Goal: Book appointment/travel/reservation

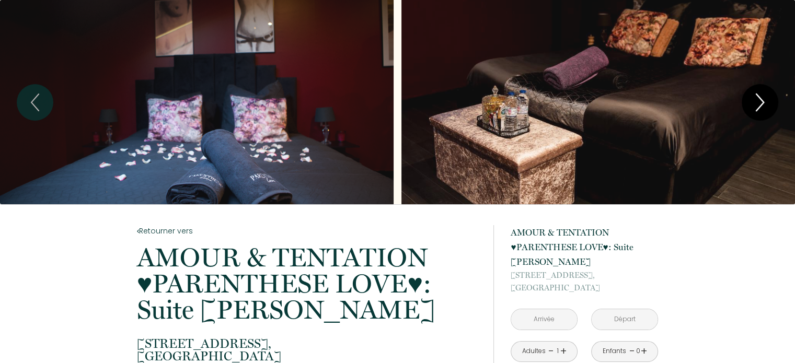
click at [759, 96] on icon "Next" at bounding box center [760, 102] width 22 height 31
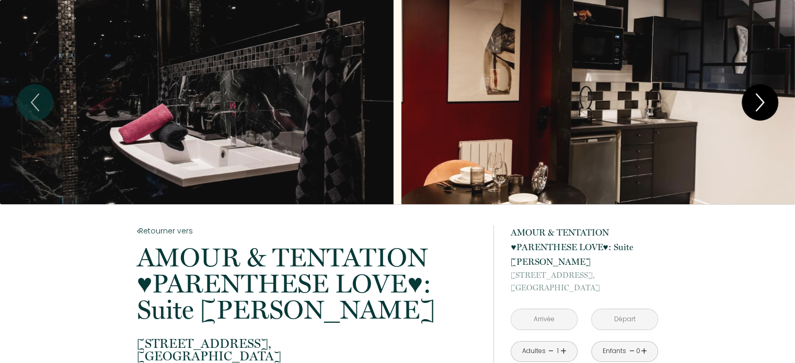
click at [759, 96] on icon "Next" at bounding box center [760, 102] width 22 height 31
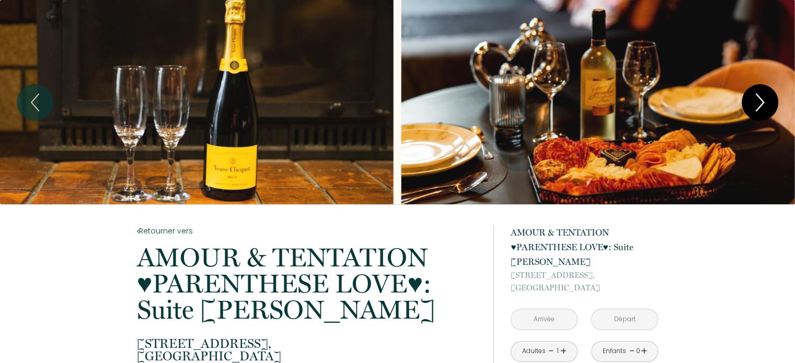
click at [759, 96] on icon "Next" at bounding box center [760, 102] width 22 height 31
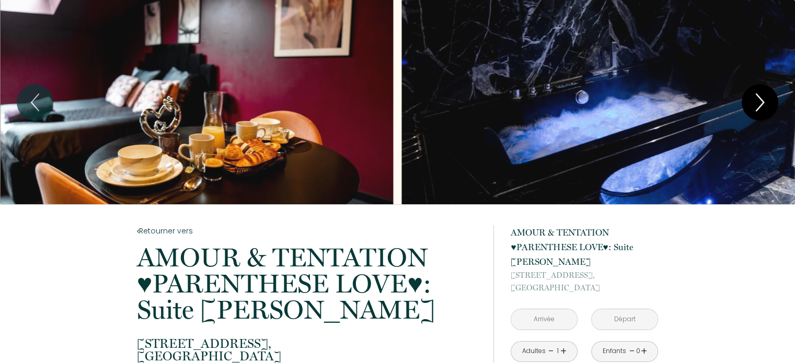
click at [759, 96] on icon "Next" at bounding box center [760, 102] width 22 height 31
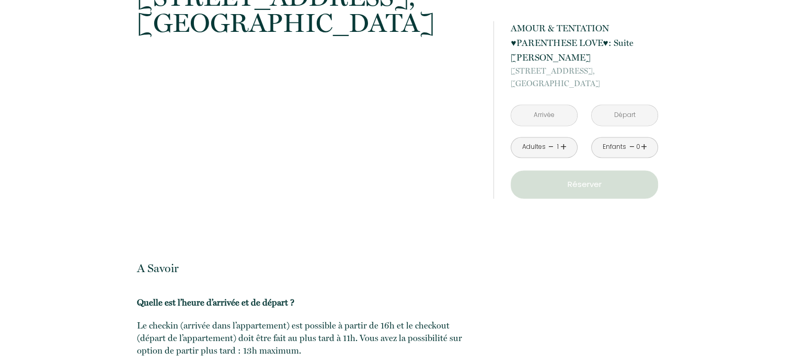
scroll to position [1725, 0]
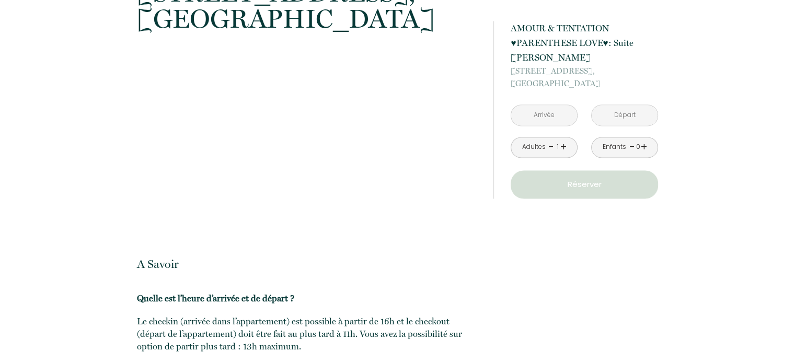
click at [540, 114] on input "text" at bounding box center [544, 115] width 66 height 20
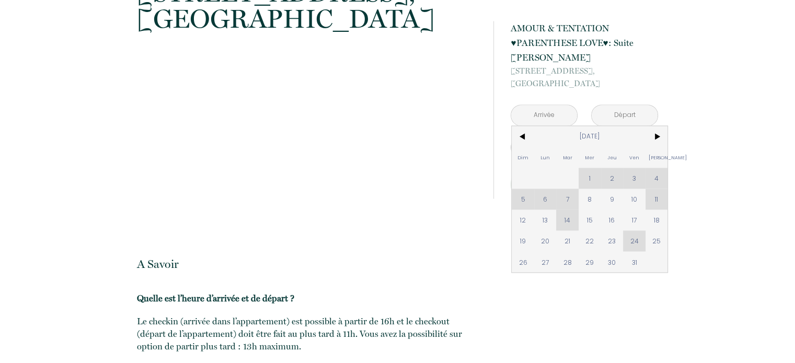
click at [634, 180] on div "Dim Lun Mar Mer Jeu Ven Sam 1 2 3 4 5 6 7 8 9 10 11 12 13 14 15 16 17 18 19 20 …" at bounding box center [590, 199] width 156 height 146
click at [631, 173] on div "Dim Lun Mar Mer Jeu Ven Sam 1 2 3 4 5 6 7 8 9 10 11 12 13 14 15 16 17 18 19 20 …" at bounding box center [590, 199] width 156 height 146
click at [632, 216] on span "17" at bounding box center [634, 220] width 22 height 21
click at [609, 219] on div "à partir de 190 € AMOUR & TENTATION ♥︎PARENTHESE LOVE♥︎: Suite Jacuzzi [STREET_…" at bounding box center [576, 110] width 165 height 220
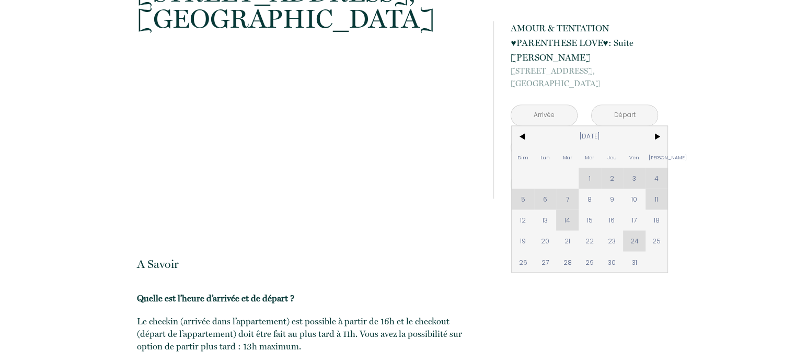
type input "[DATE]"
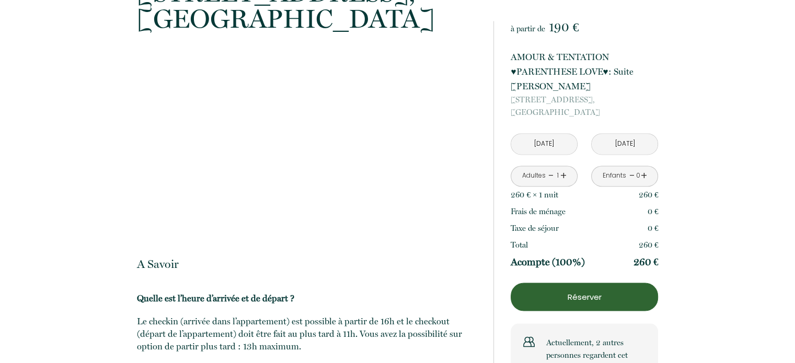
click at [557, 115] on p "[STREET_ADDRESS]" at bounding box center [584, 106] width 147 height 25
click at [532, 144] on input "[DATE]" at bounding box center [544, 144] width 66 height 20
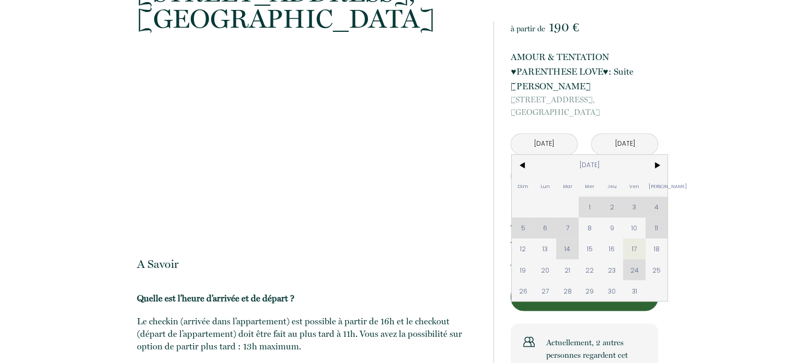
click at [599, 142] on input "[DATE]" at bounding box center [625, 144] width 66 height 20
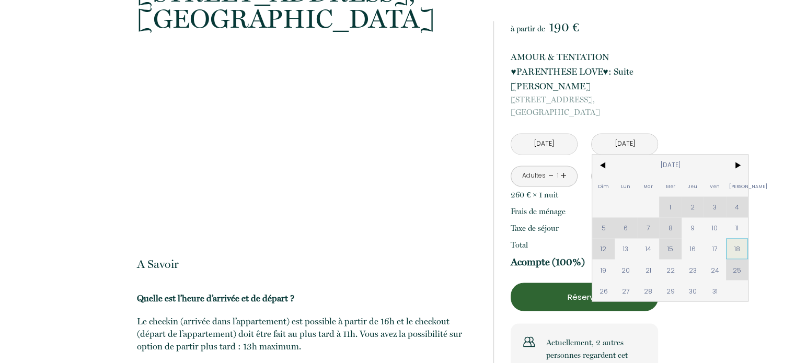
click at [740, 246] on span "18" at bounding box center [737, 248] width 22 height 21
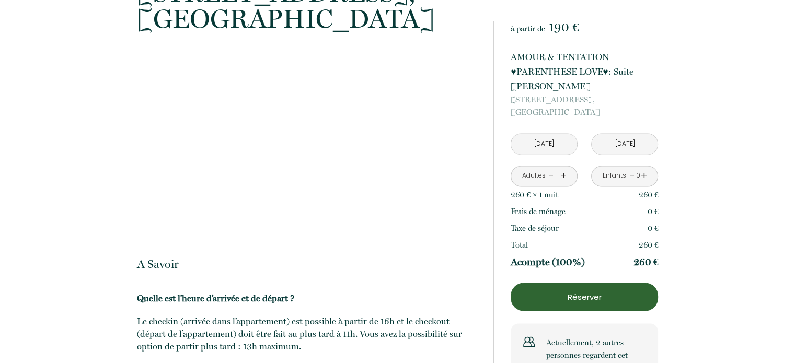
click at [562, 177] on link "+" at bounding box center [563, 176] width 6 height 16
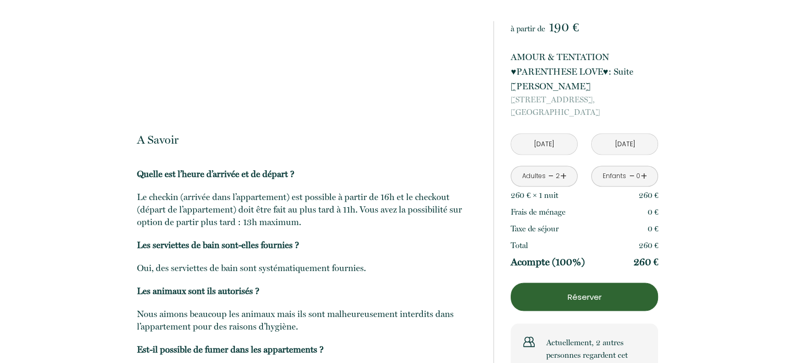
scroll to position [1821, 0]
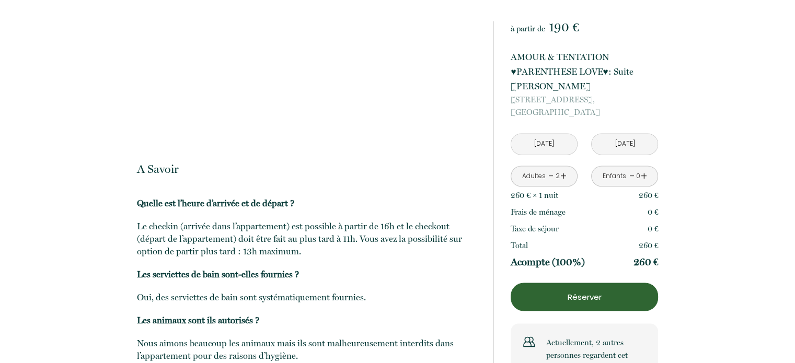
click at [598, 289] on button "Réserver" at bounding box center [584, 297] width 147 height 28
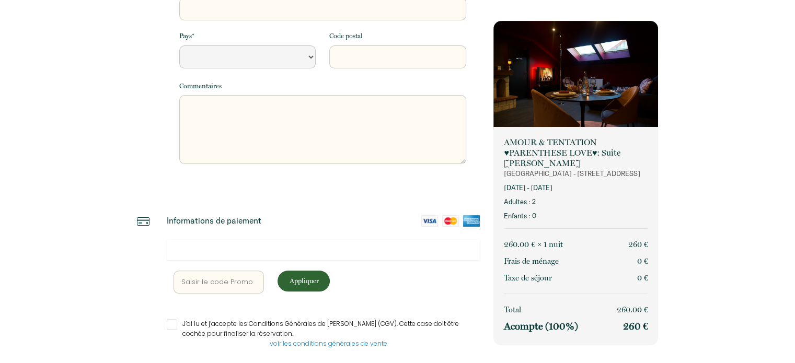
select select "Default select example"
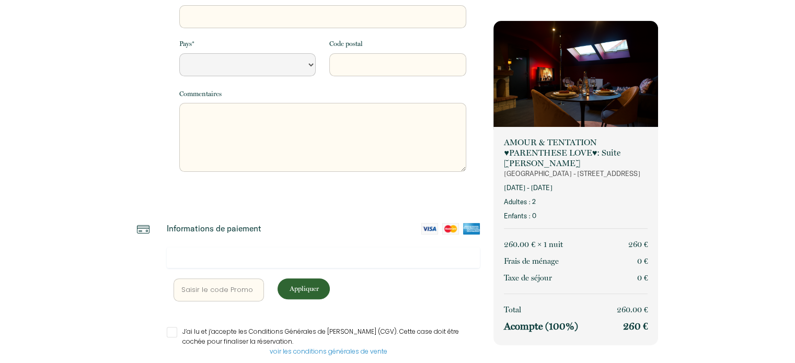
scroll to position [301, 0]
